Goal: Information Seeking & Learning: Learn about a topic

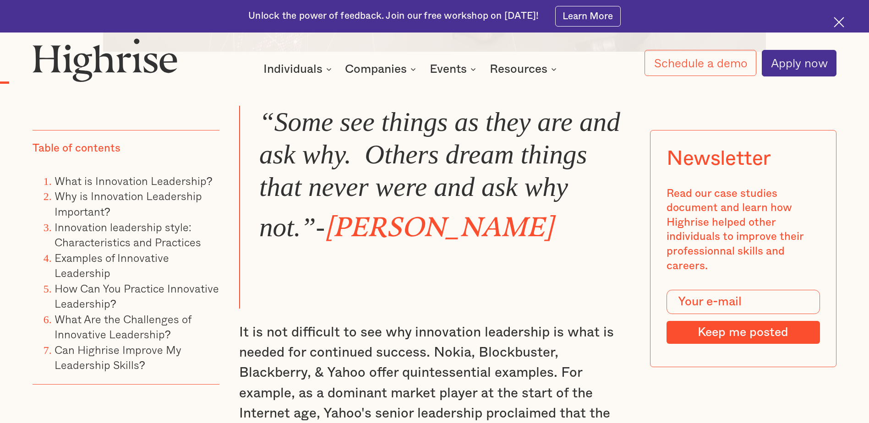
scroll to position [825, 0]
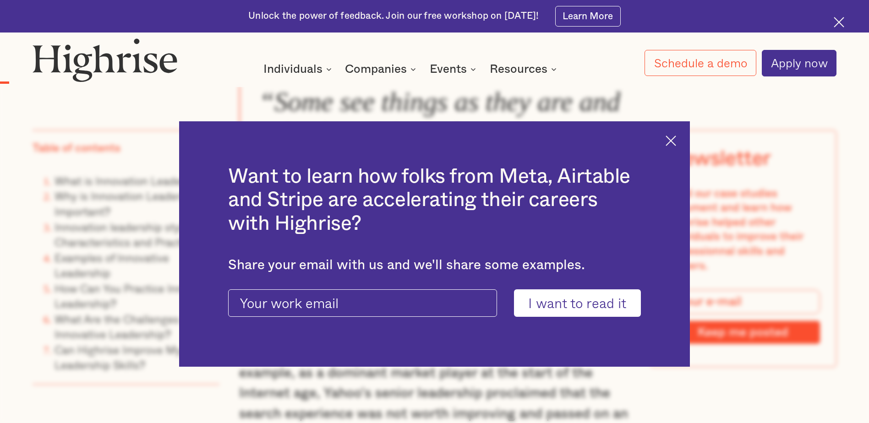
drag, startPoint x: 682, startPoint y: 139, endPoint x: 674, endPoint y: 142, distance: 8.7
click at [682, 139] on div "Want to learn how folks from Meta, Airtable and Stripe are accelerating their c…" at bounding box center [434, 244] width 510 height 246
click at [674, 141] on img at bounding box center [671, 141] width 11 height 11
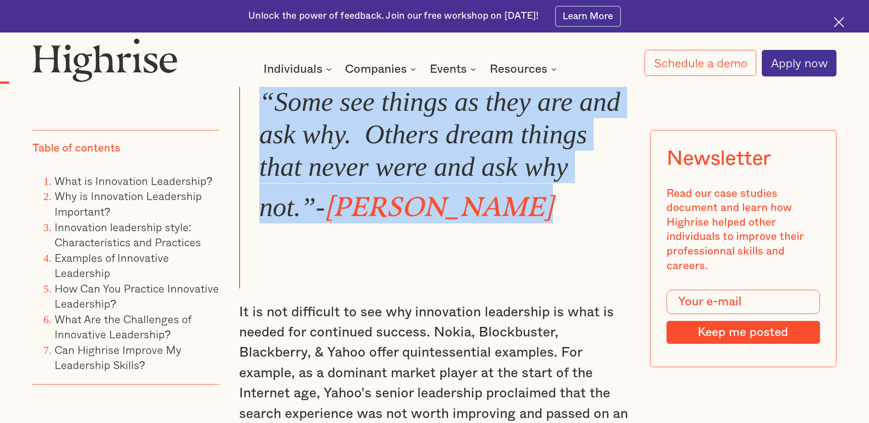
drag, startPoint x: 261, startPoint y: 105, endPoint x: 540, endPoint y: 209, distance: 297.7
click at [540, 209] on blockquote "“Some see things as they are and ask why. Others dream things that never were a…" at bounding box center [434, 187] width 390 height 203
copy blockquote "“Some see things as they are and ask why. Others dream things that never were a…"
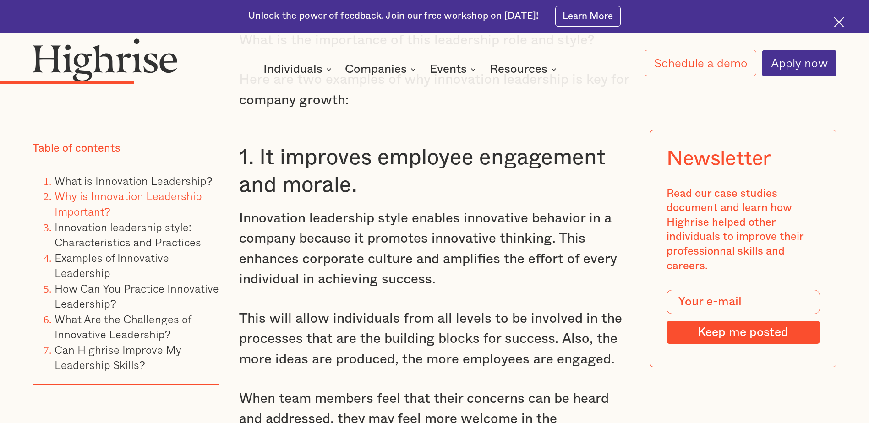
scroll to position [2154, 0]
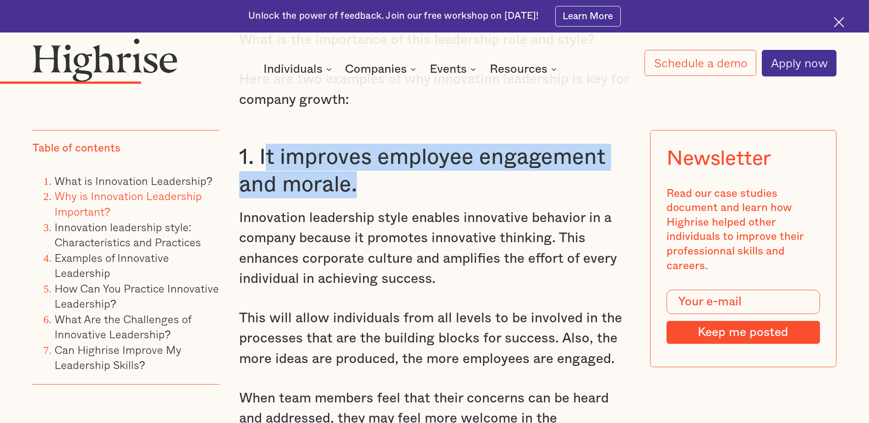
drag, startPoint x: 263, startPoint y: 161, endPoint x: 357, endPoint y: 187, distance: 97.9
click at [357, 187] on h3 "1. It improves employee engagement and morale." at bounding box center [434, 171] width 390 height 55
copy h3 "t improves employee engagement and morale."
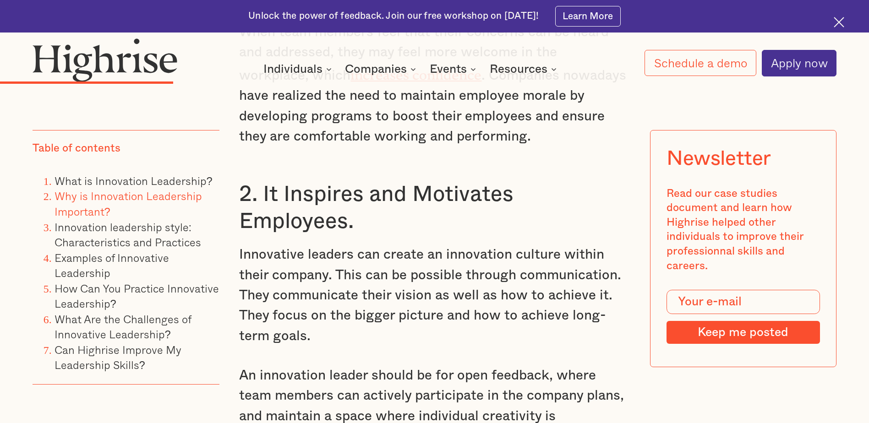
scroll to position [2612, 0]
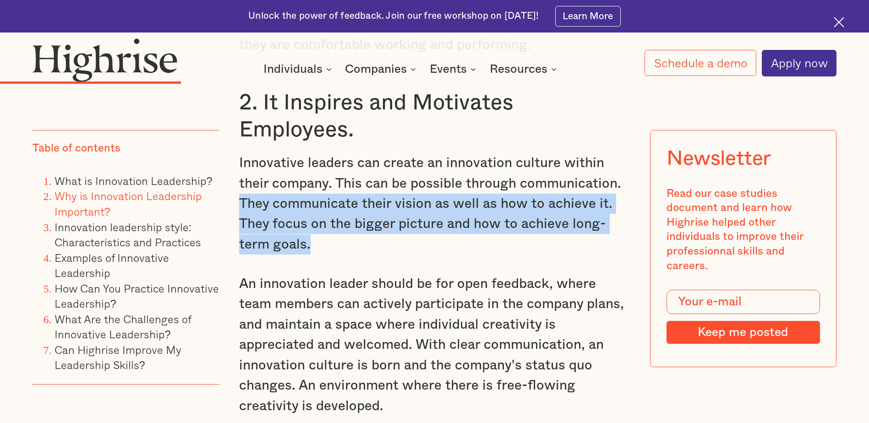
drag, startPoint x: 239, startPoint y: 204, endPoint x: 319, endPoint y: 254, distance: 94.7
click at [319, 254] on p "Innovative leaders can create an innovation culture within their company. This …" at bounding box center [434, 204] width 390 height 102
copy p "They communicate their vision as well as how to achieve it. They focus on the b…"
